Goal: Transaction & Acquisition: Obtain resource

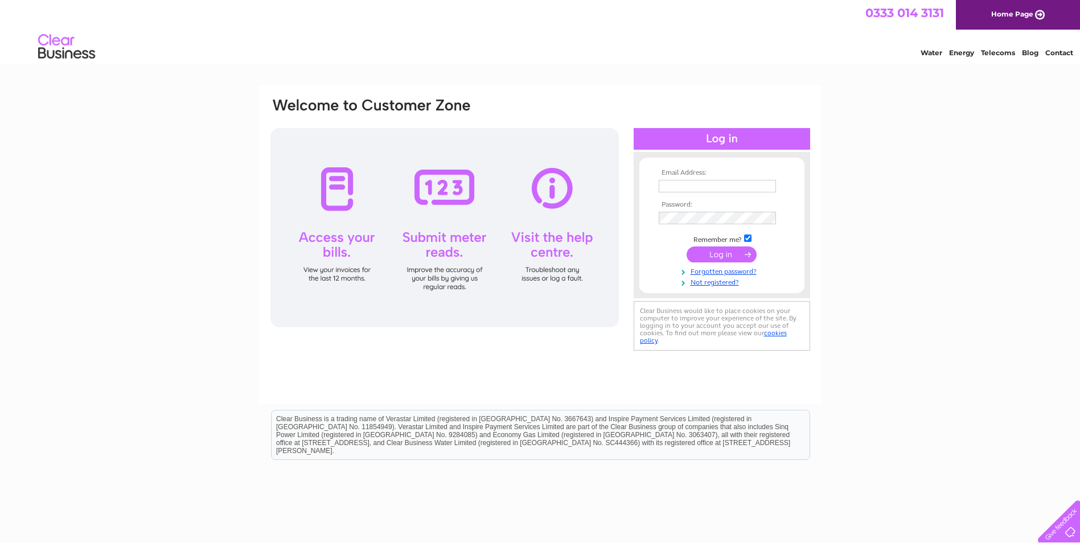
type input "ram@hdstores.co.uk"
click at [726, 248] on input "submit" at bounding box center [721, 254] width 70 height 16
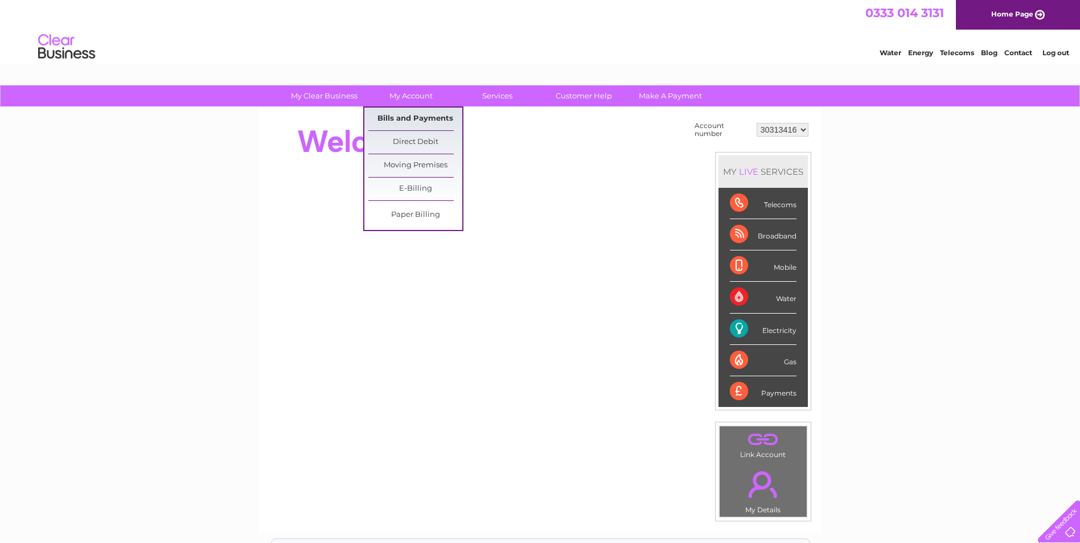
click at [418, 119] on link "Bills and Payments" at bounding box center [415, 119] width 94 height 23
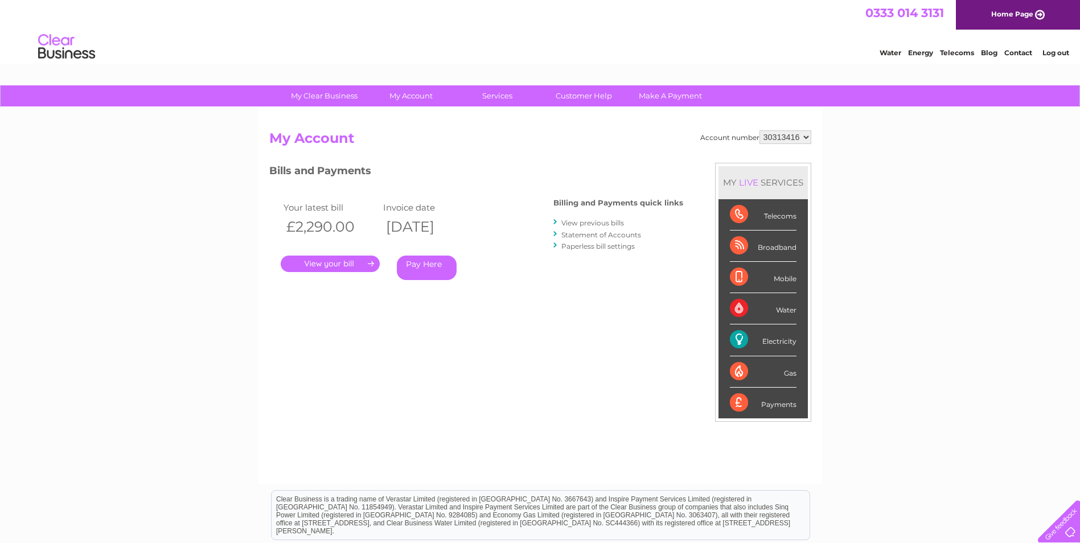
click at [354, 263] on link "." at bounding box center [330, 264] width 99 height 17
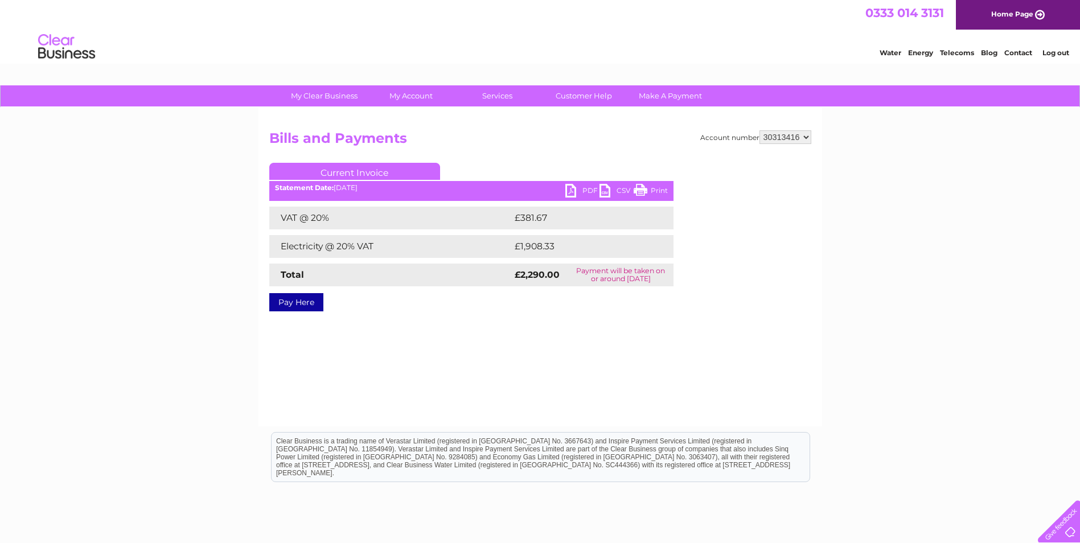
click at [570, 190] on link "PDF" at bounding box center [582, 192] width 34 height 17
click at [1049, 51] on link "Log out" at bounding box center [1055, 52] width 27 height 9
